Goal: Information Seeking & Learning: Learn about a topic

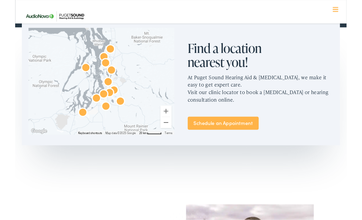
scroll to position [347, 0]
click at [255, 132] on link "Schedule an Appointment" at bounding box center [226, 134] width 77 height 14
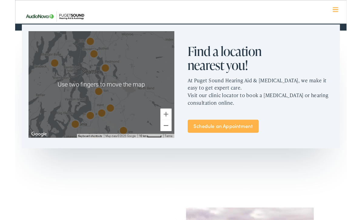
scroll to position [344, 0]
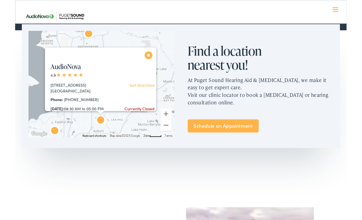
click at [146, 85] on div "AudioNova 4.9 1833 Auburn Way N #M Auburn, WA 98002 Get directions Phone: 253-2…" at bounding box center [95, 132] width 127 height 141
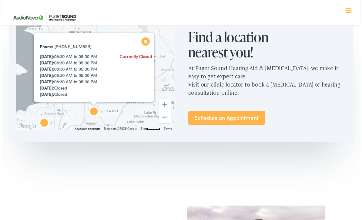
scroll to position [364, 0]
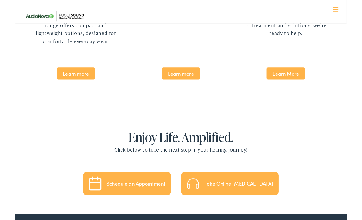
scroll to position [1262, 0]
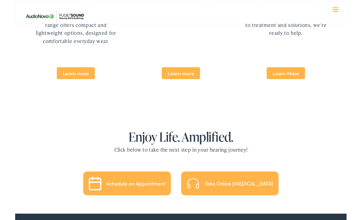
click at [309, 74] on span "Learn More" at bounding box center [296, 80] width 42 height 13
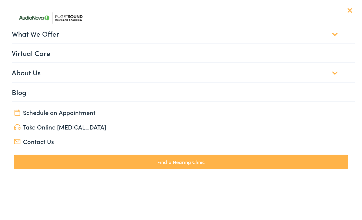
scroll to position [1158, 0]
click at [347, 12] on button "Menu Close" at bounding box center [343, 10] width 20 height 7
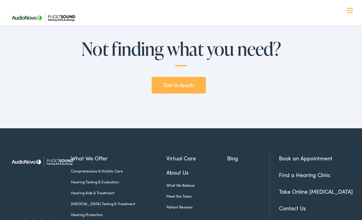
click at [347, 14] on nav "What We Offer Comprehensive & Holistic Care Hearing Testing & Evaluation Hearin…" at bounding box center [180, 52] width 347 height 105
click at [351, 7] on nav "What We Offer Comprehensive & Holistic Care Hearing Testing & Evaluation Hearin…" at bounding box center [180, 52] width 347 height 105
click at [350, 16] on nav "What We Offer Comprehensive & Holistic Care Hearing Testing & Evaluation Hearin…" at bounding box center [180, 52] width 347 height 105
click at [351, 9] on div at bounding box center [350, 11] width 6 height 6
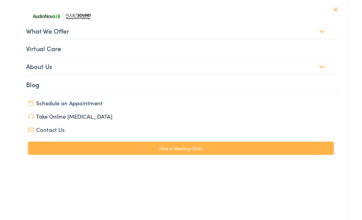
scroll to position [1195, 0]
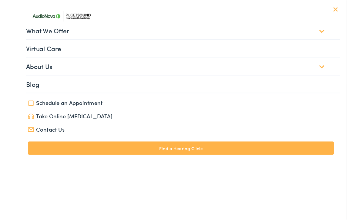
click at [91, 143] on link "Contact Us" at bounding box center [181, 141] width 334 height 8
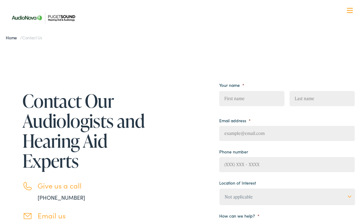
click at [350, 12] on span at bounding box center [350, 12] width 6 height 1
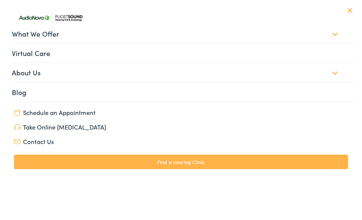
click at [174, 31] on link "What We Offer" at bounding box center [183, 33] width 343 height 19
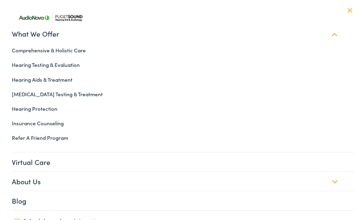
click at [70, 98] on link "[MEDICAL_DATA] Testing & Treatment" at bounding box center [180, 94] width 347 height 15
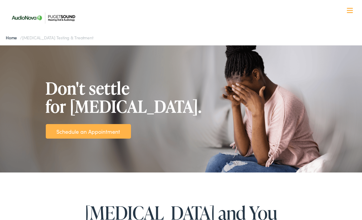
click at [7, 40] on link "Home" at bounding box center [13, 38] width 14 height 6
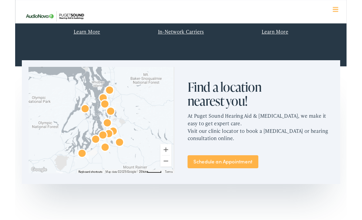
scroll to position [305, 0]
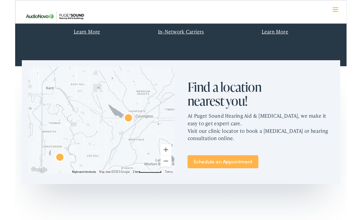
click at [149, 101] on div at bounding box center [94, 131] width 159 height 116
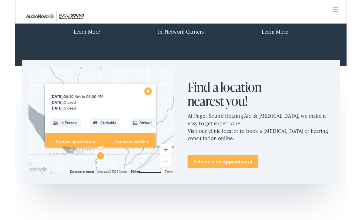
scroll to position [80, 0]
click at [137, 149] on link "See more details" at bounding box center [127, 155] width 63 height 19
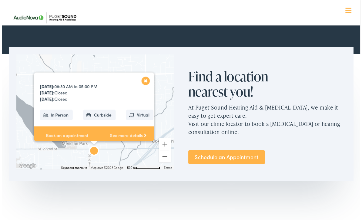
scroll to position [325, 0]
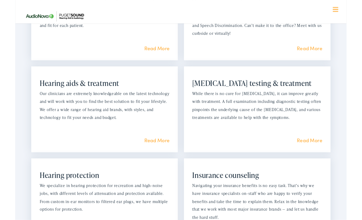
scroll to position [494, 0]
click at [152, 142] on div "Hearing aids & treatment Our clinicians are extremely knowledgeable on the late…" at bounding box center [98, 119] width 160 height 94
click at [155, 138] on div "Hearing aids & treatment Our clinicians are extremely knowledgeable on the late…" at bounding box center [98, 119] width 160 height 94
click at [152, 149] on link "Read More" at bounding box center [155, 153] width 28 height 8
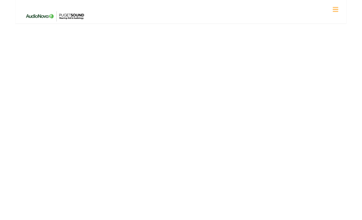
scroll to position [1192, 0]
click at [351, 13] on div at bounding box center [350, 11] width 6 height 6
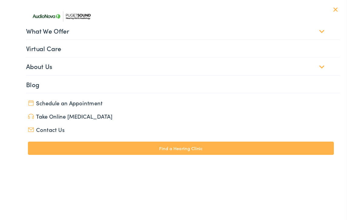
click at [352, 14] on nav "What We Offer Comprehensive & Holistic Care Hearing Testing & Evaluation Hearin…" at bounding box center [180, 52] width 347 height 105
click at [354, 10] on nav "What We Offer Comprehensive & Holistic Care Hearing Testing & Evaluation Hearin…" at bounding box center [180, 52] width 347 height 105
click at [352, 14] on div at bounding box center [350, 11] width 6 height 6
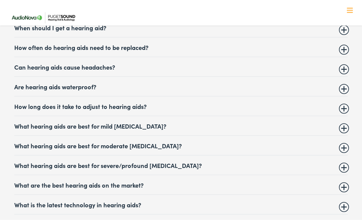
scroll to position [2471, 0]
